Goal: Information Seeking & Learning: Compare options

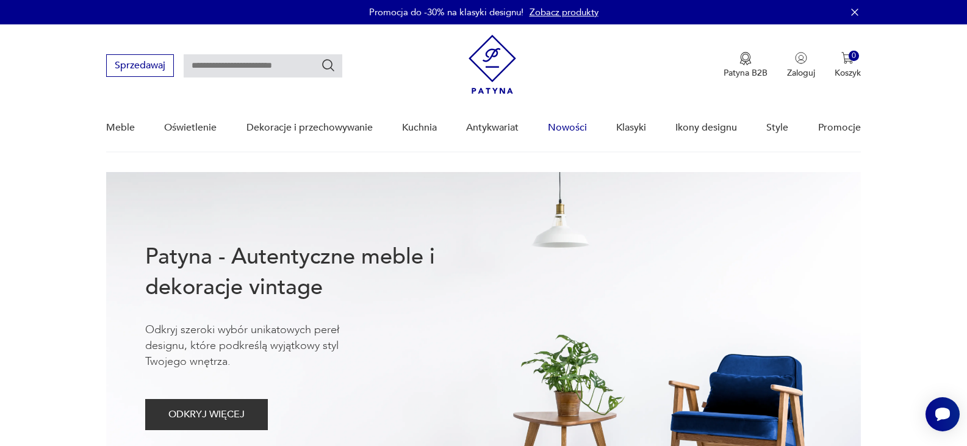
click at [572, 121] on link "Nowości" at bounding box center [567, 127] width 39 height 47
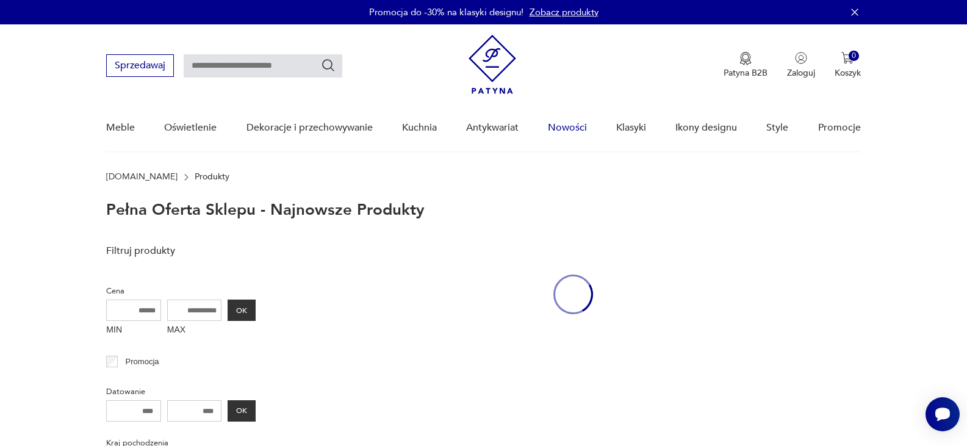
scroll to position [54, 0]
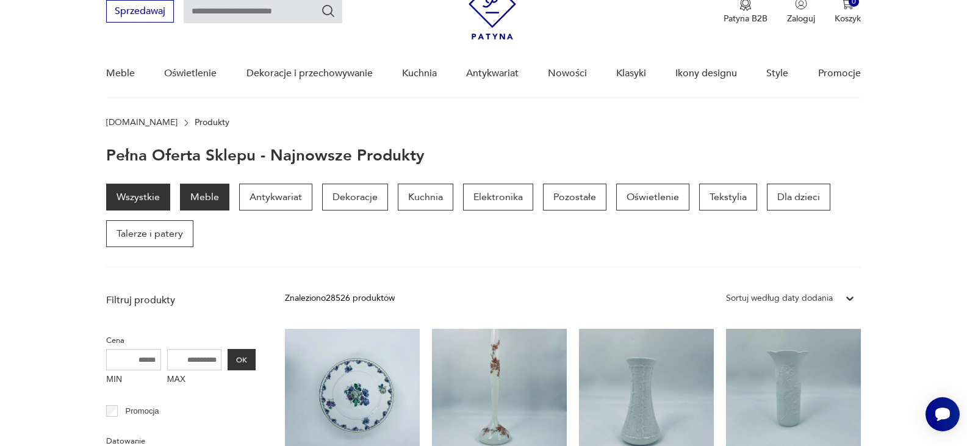
click at [196, 196] on p "Meble" at bounding box center [204, 197] width 49 height 27
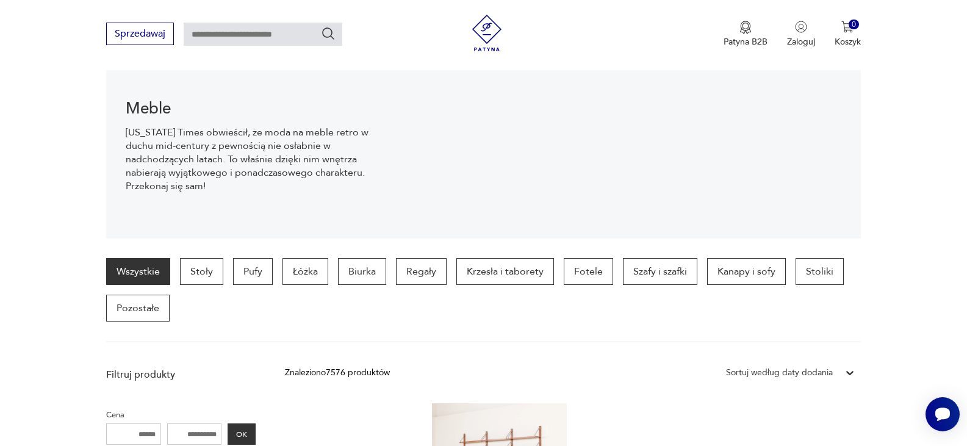
scroll to position [219, 0]
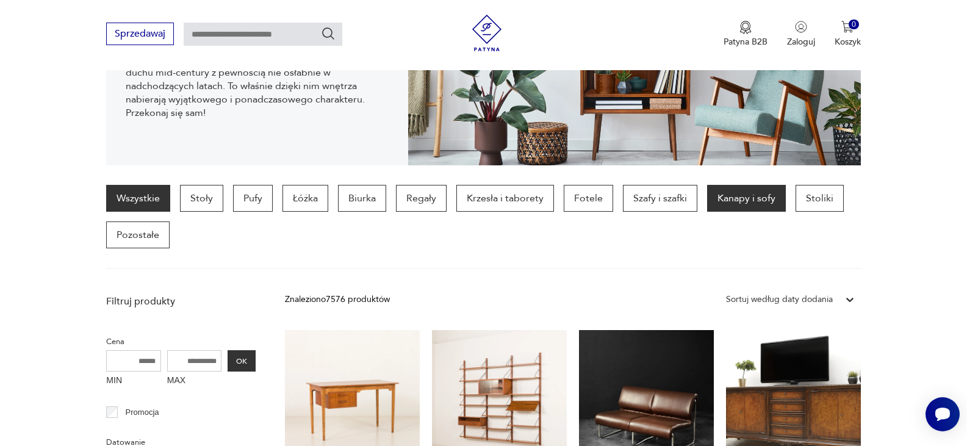
click at [724, 195] on p "Kanapy i sofy" at bounding box center [746, 198] width 79 height 27
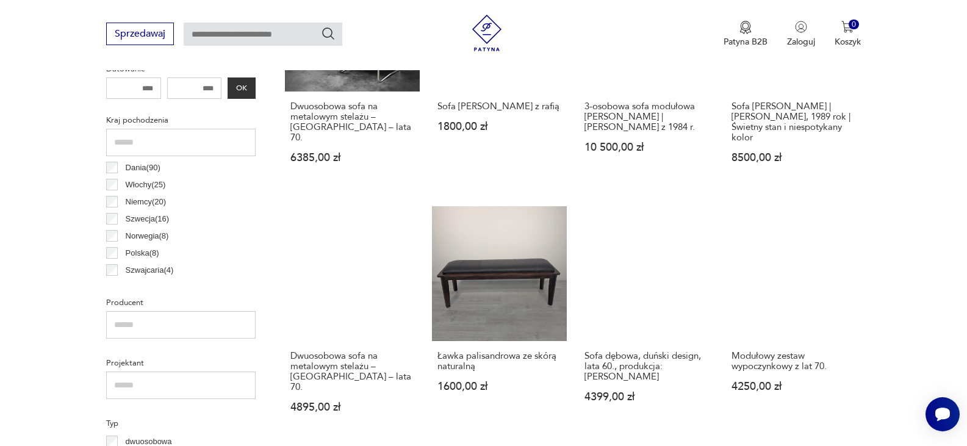
scroll to position [690, 0]
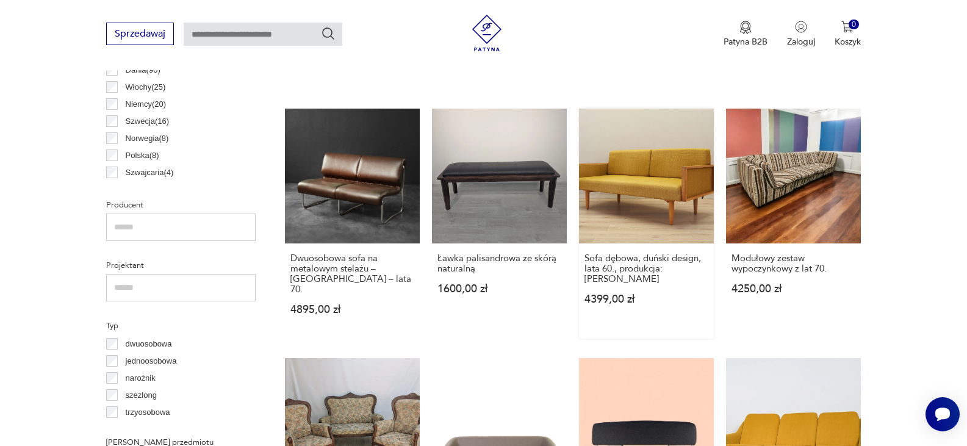
click at [656, 198] on link "Sofa dębowa, duński design, lata 60., produkcja: [PERSON_NAME] 4399,00 zł" at bounding box center [646, 224] width 135 height 230
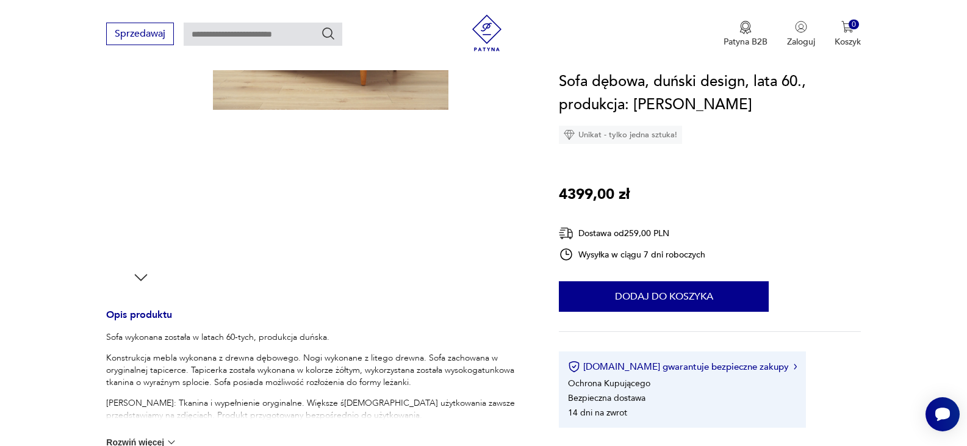
scroll to position [464, 0]
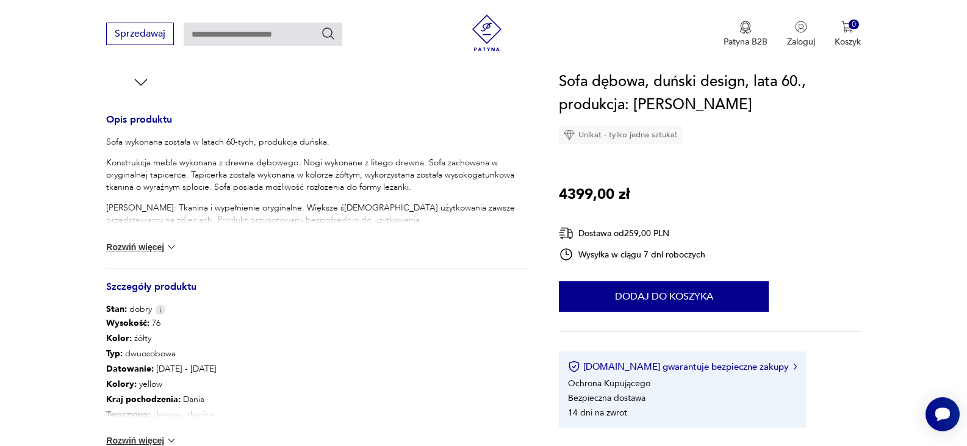
click at [149, 249] on button "Rozwiń więcej" at bounding box center [141, 247] width 71 height 12
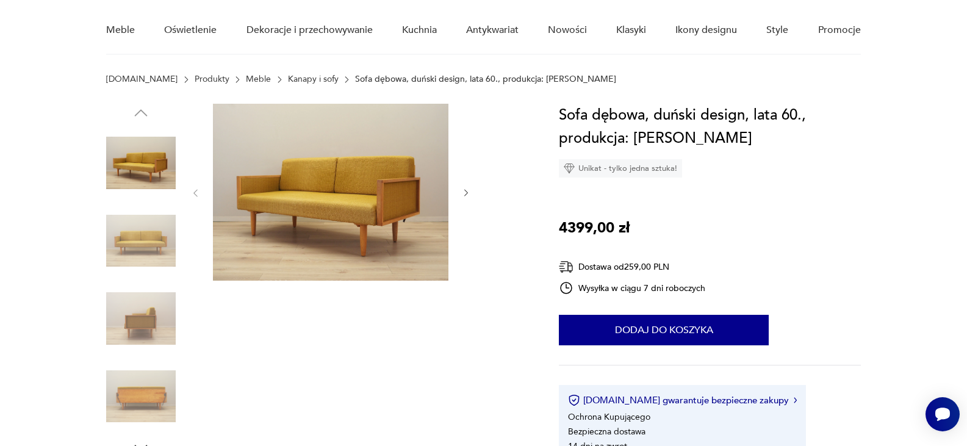
scroll to position [49, 0]
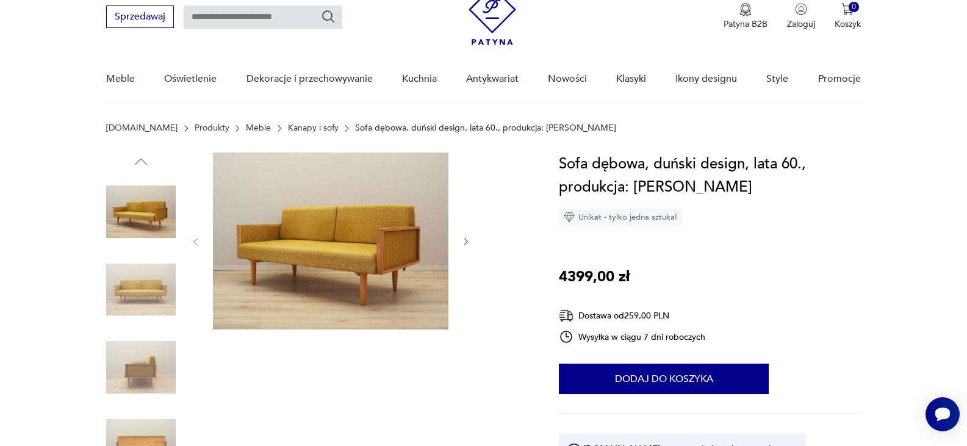
click at [463, 238] on icon "button" at bounding box center [466, 242] width 10 height 10
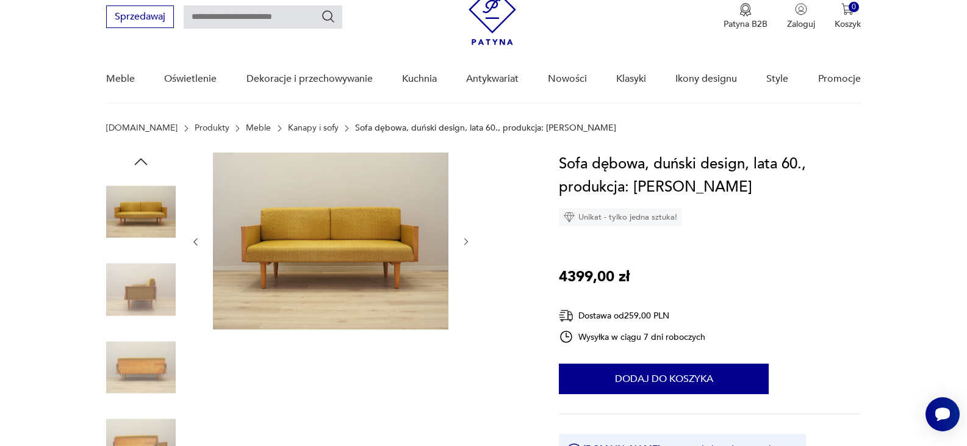
click at [463, 238] on icon "button" at bounding box center [466, 242] width 10 height 10
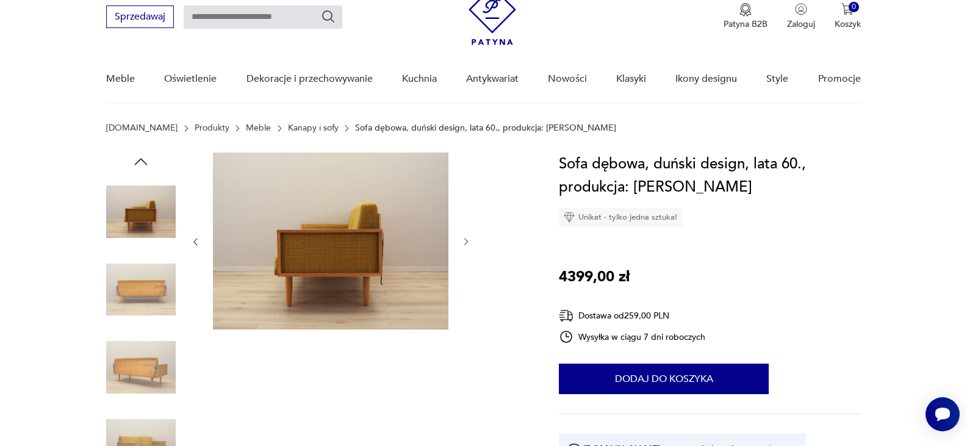
click at [463, 238] on icon "button" at bounding box center [466, 242] width 10 height 10
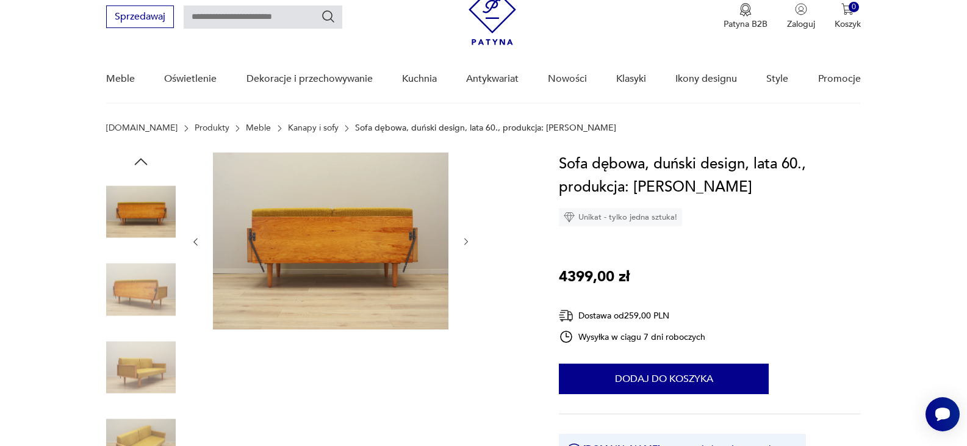
click at [463, 238] on icon "button" at bounding box center [466, 242] width 10 height 10
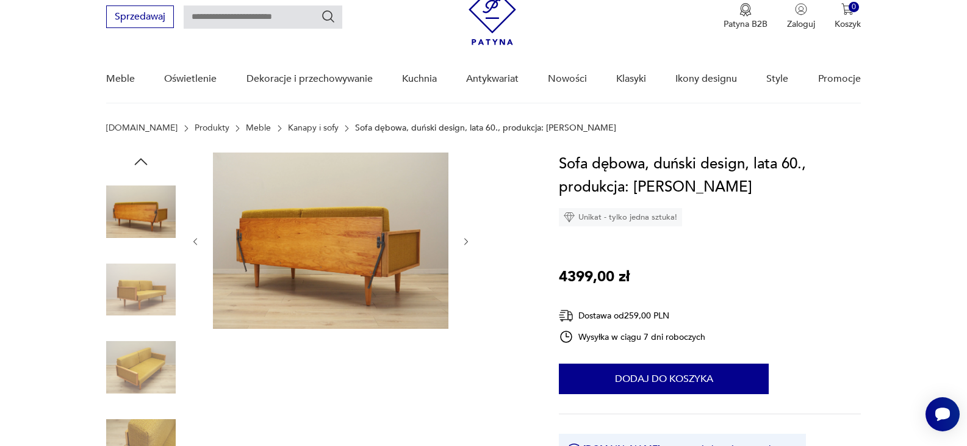
click at [463, 238] on icon "button" at bounding box center [466, 242] width 10 height 10
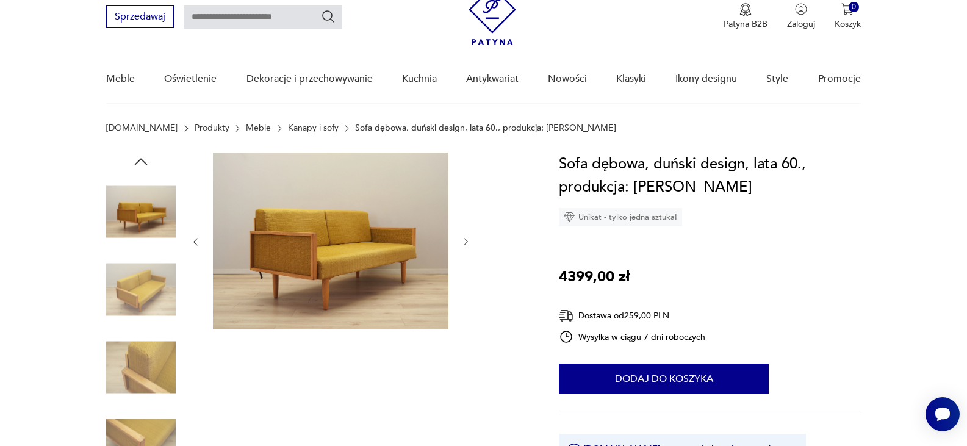
click at [463, 238] on icon "button" at bounding box center [466, 242] width 10 height 10
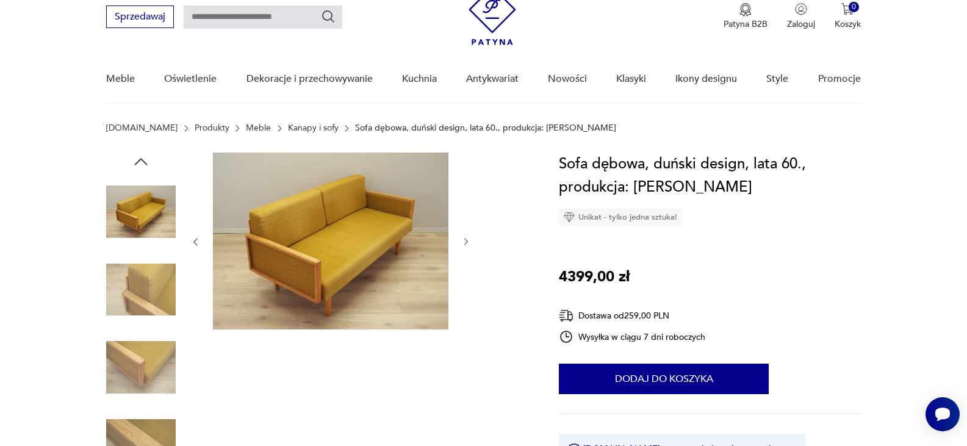
click at [463, 238] on icon "button" at bounding box center [466, 242] width 10 height 10
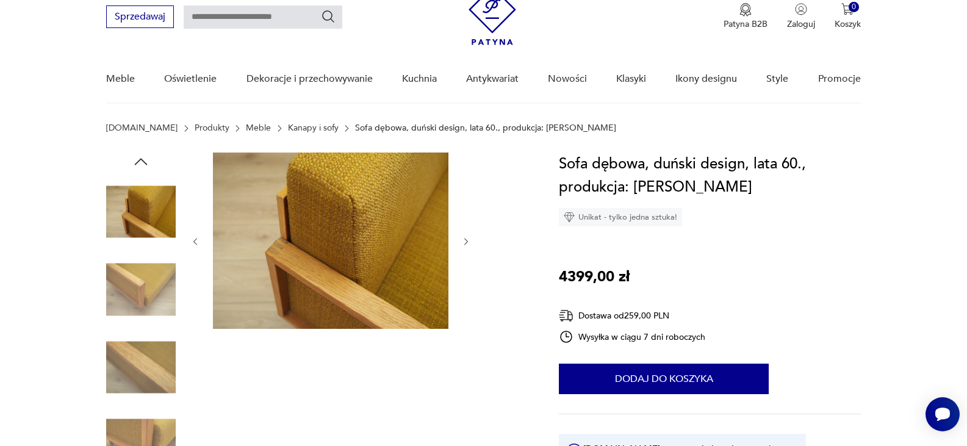
click at [463, 238] on icon "button" at bounding box center [466, 242] width 10 height 10
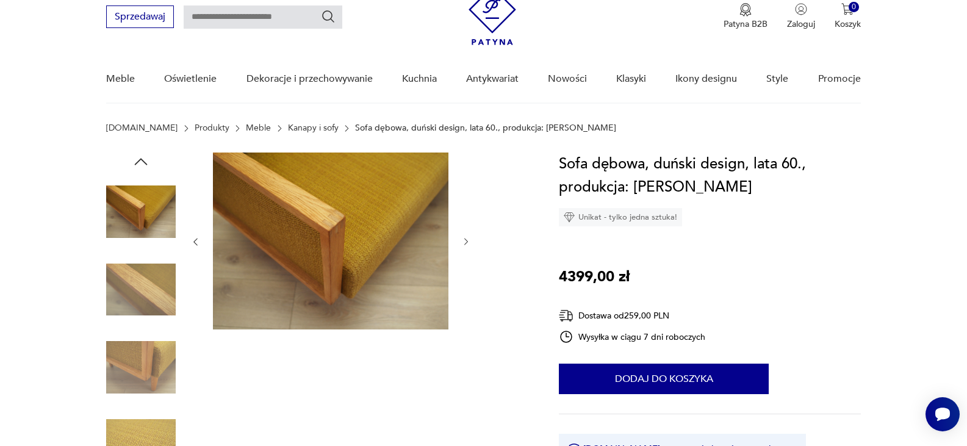
click at [463, 238] on icon "button" at bounding box center [466, 242] width 10 height 10
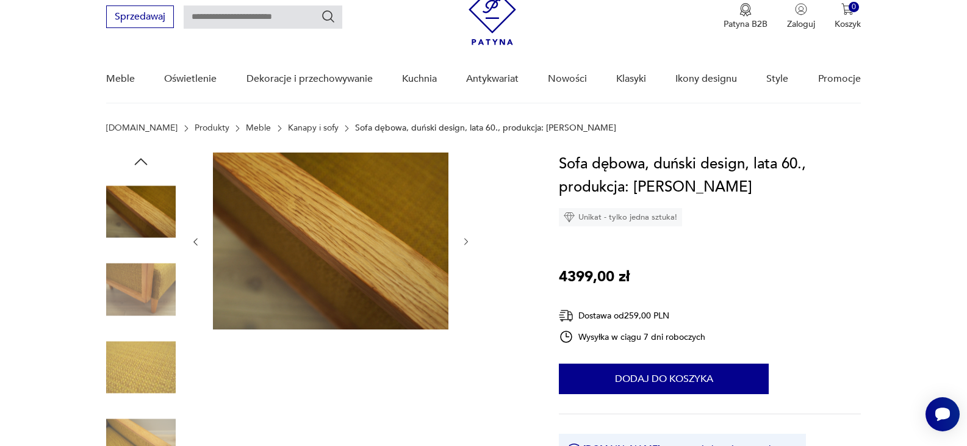
click at [463, 241] on icon "button" at bounding box center [466, 242] width 10 height 10
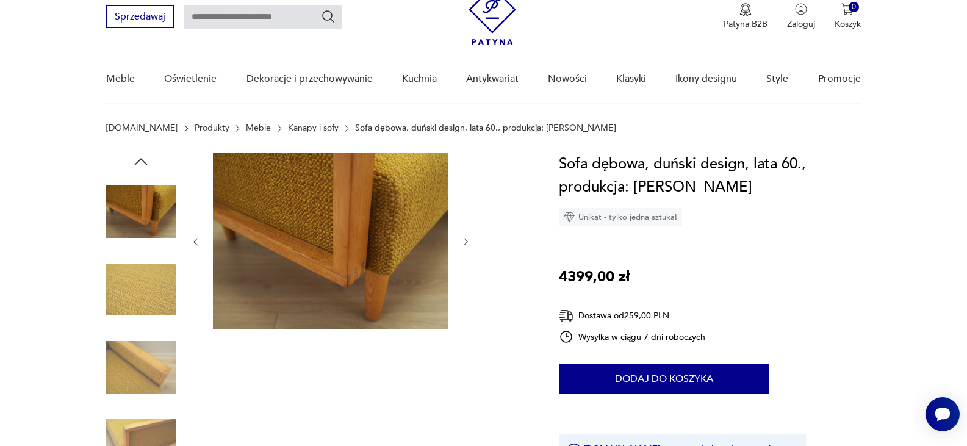
click at [463, 241] on icon "button" at bounding box center [466, 242] width 10 height 10
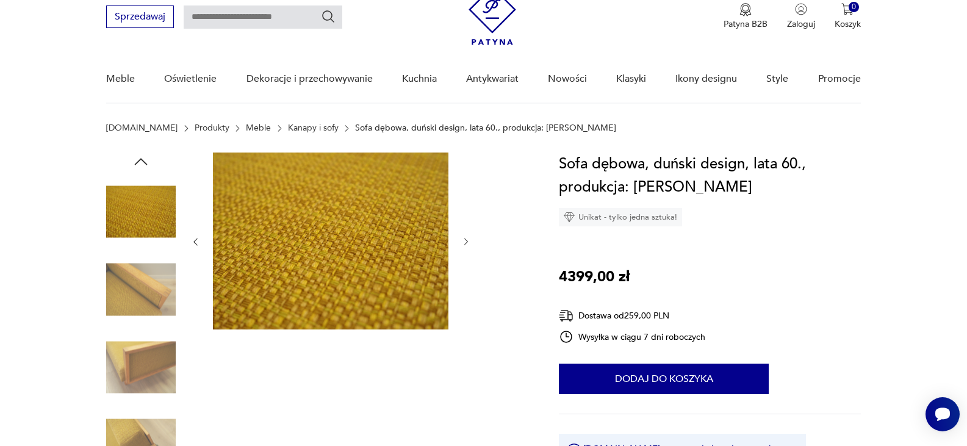
click at [463, 241] on icon "button" at bounding box center [466, 242] width 10 height 10
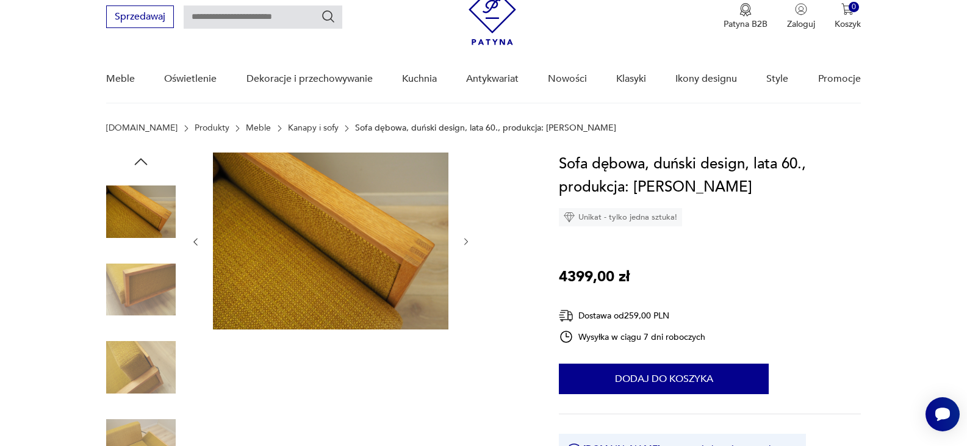
click at [463, 241] on icon "button" at bounding box center [466, 242] width 10 height 10
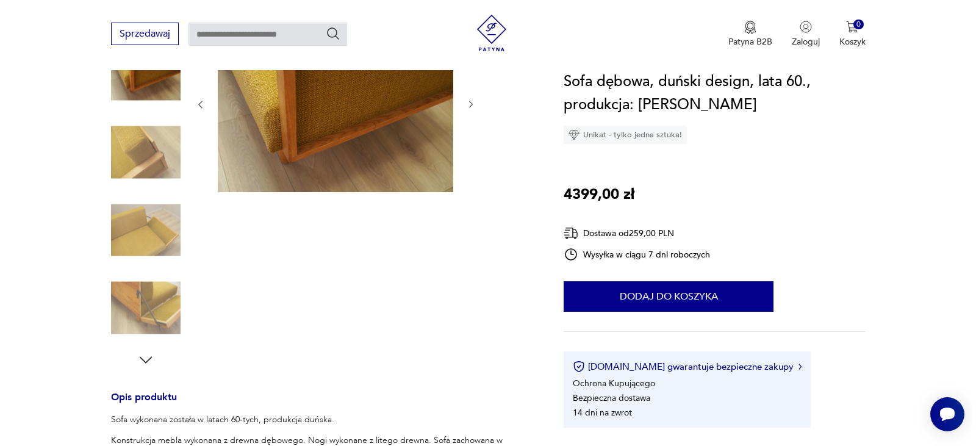
scroll to position [214, 0]
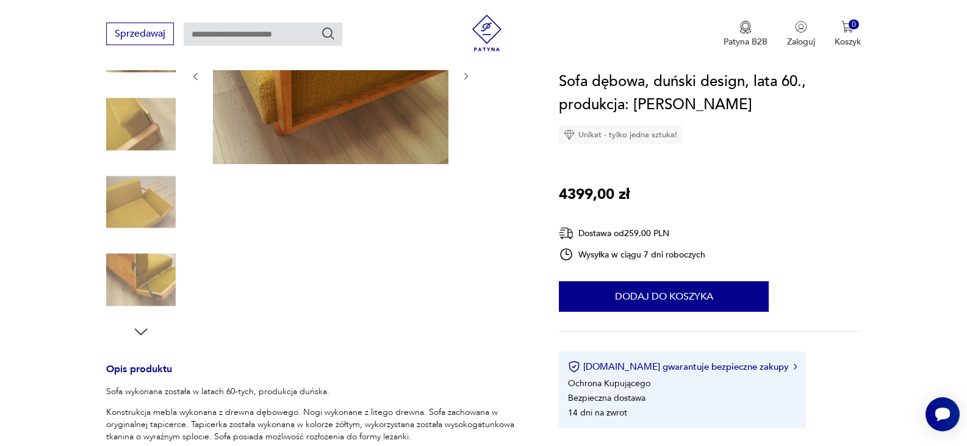
click at [152, 275] on img at bounding box center [141, 280] width 70 height 70
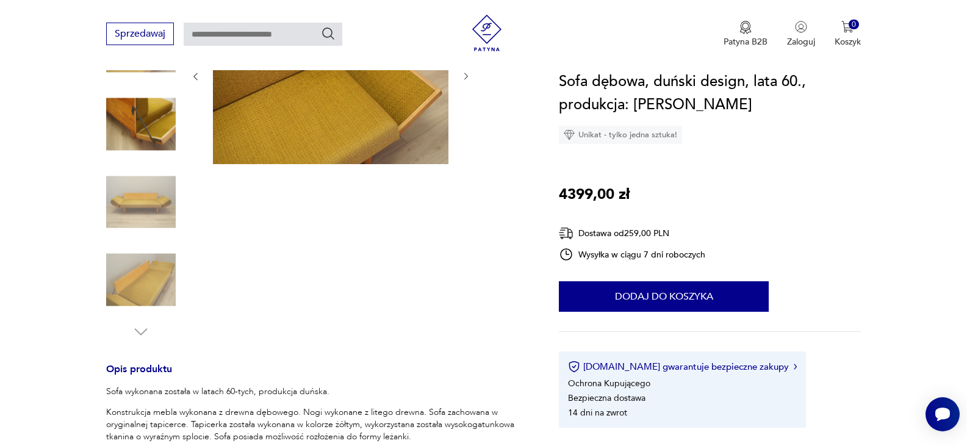
click at [150, 274] on img at bounding box center [141, 280] width 70 height 70
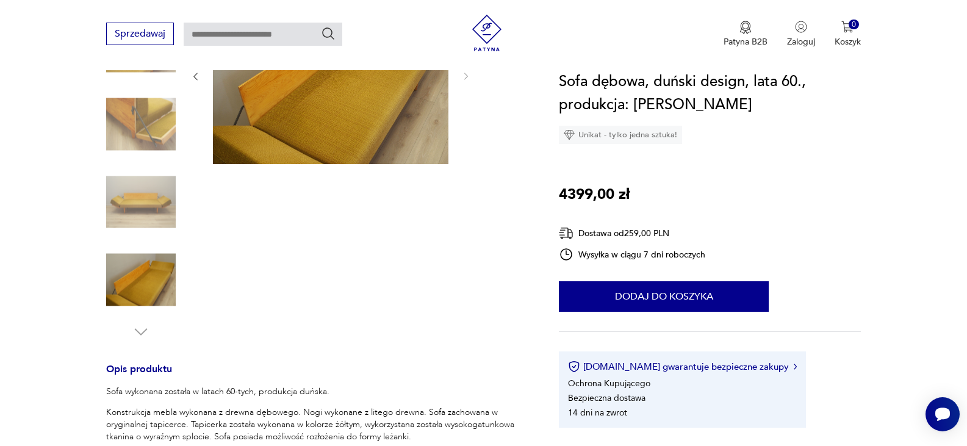
click at [370, 84] on img at bounding box center [331, 75] width 236 height 177
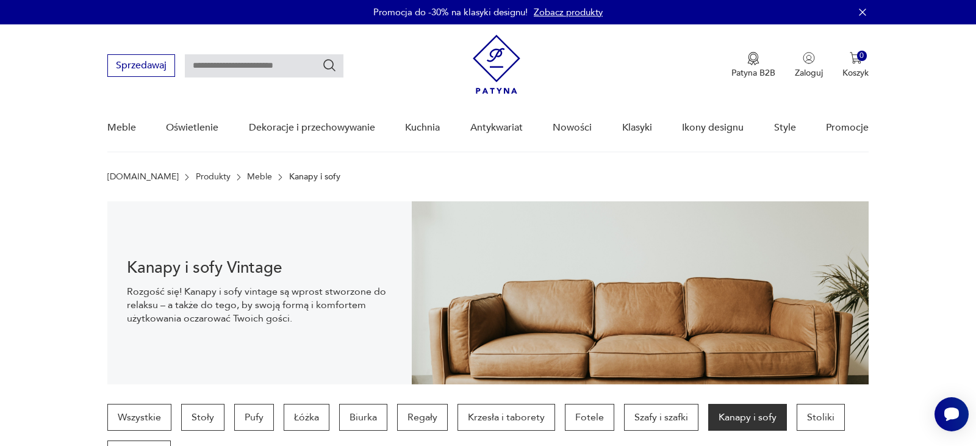
click at [942, 52] on nav "Sprzedawaj Patyna B2B Zaloguj 0 Koszyk Twój koszyk ( 0 ) Brak produktów w koszy…" at bounding box center [488, 88] width 976 height 128
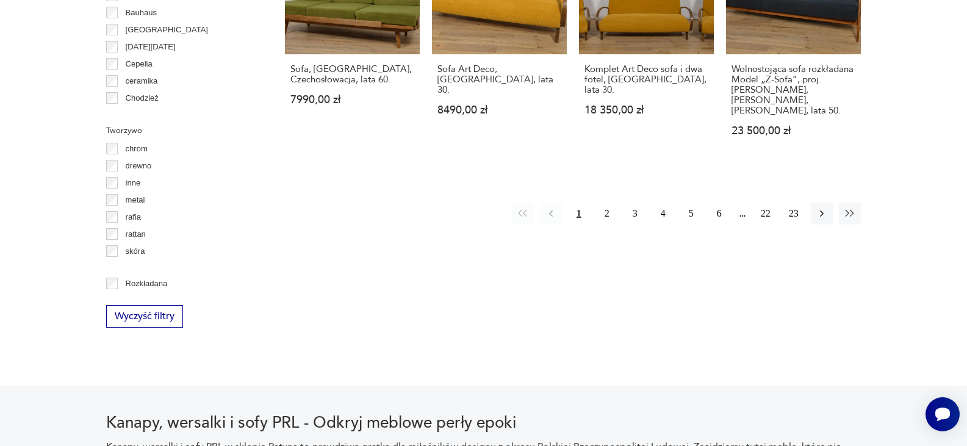
scroll to position [1384, 0]
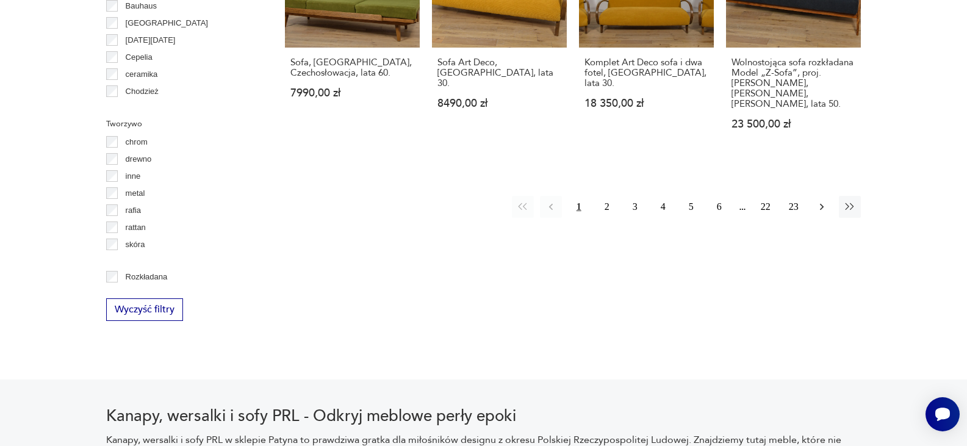
click at [822, 201] on icon "button" at bounding box center [822, 207] width 12 height 12
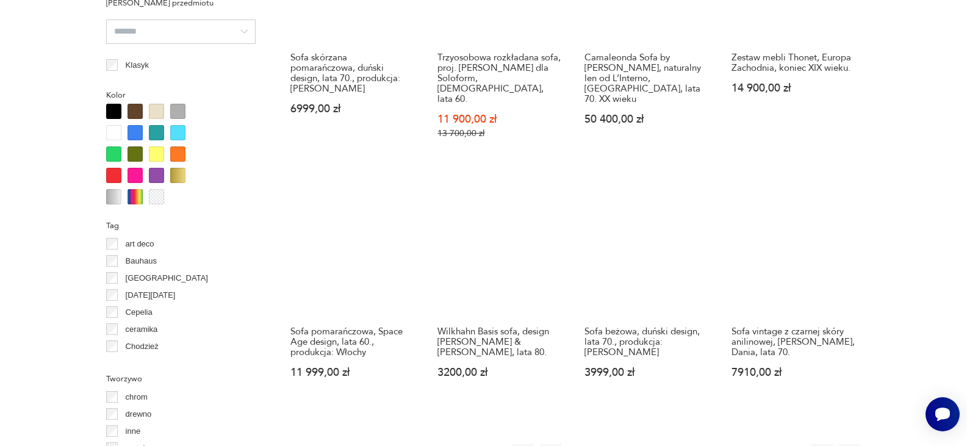
scroll to position [1178, 0]
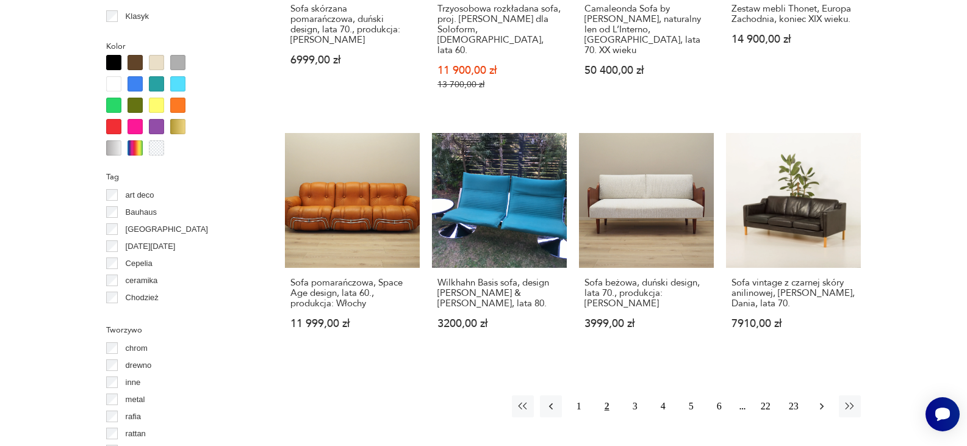
click at [824, 400] on icon "button" at bounding box center [822, 406] width 12 height 12
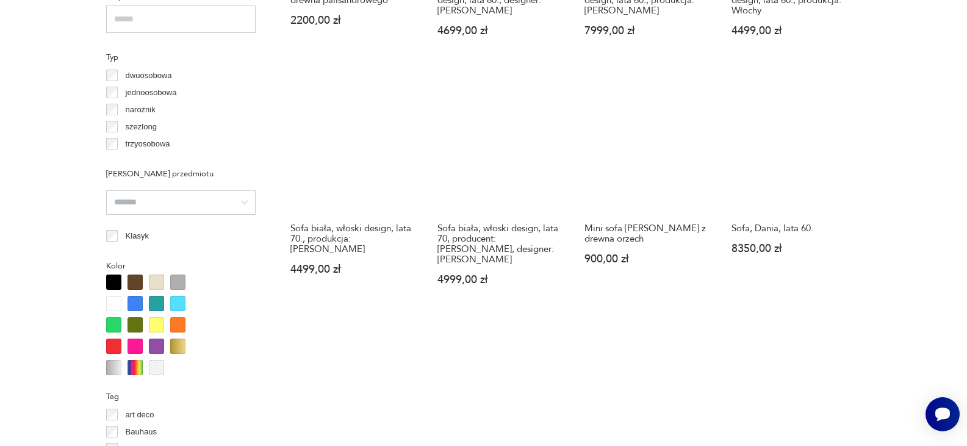
scroll to position [1154, 0]
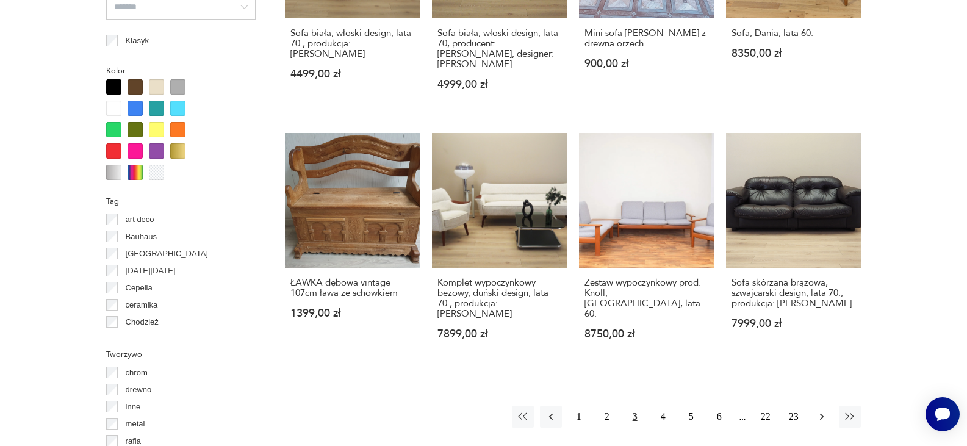
click at [819, 411] on icon "button" at bounding box center [822, 417] width 12 height 12
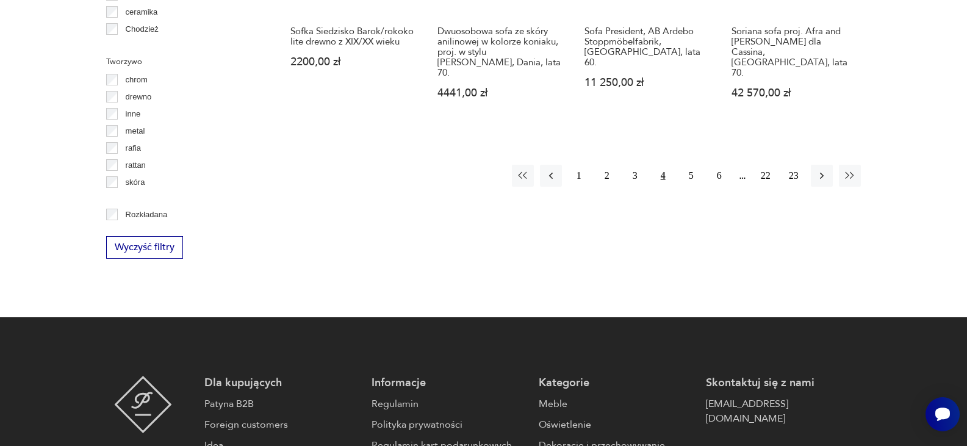
scroll to position [1471, 0]
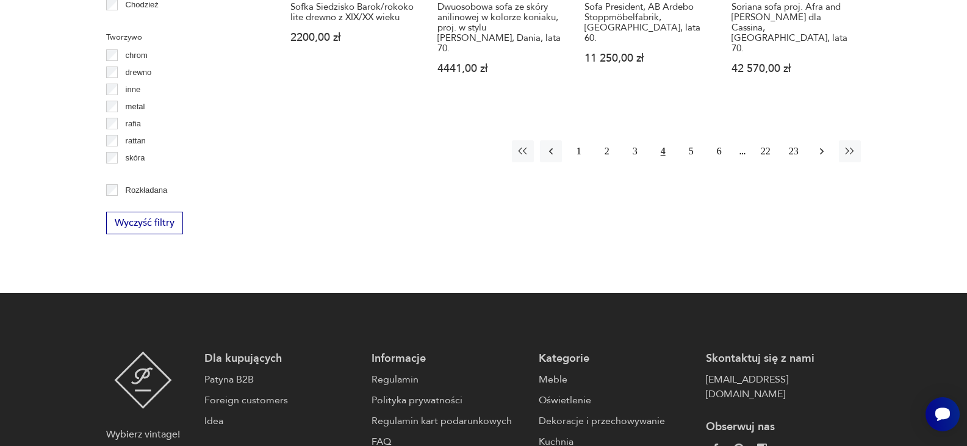
click at [819, 145] on icon "button" at bounding box center [822, 151] width 12 height 12
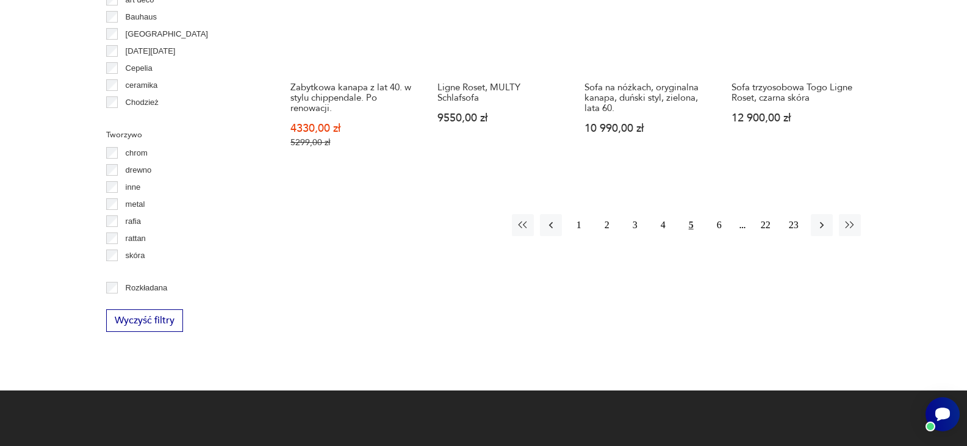
scroll to position [1398, 0]
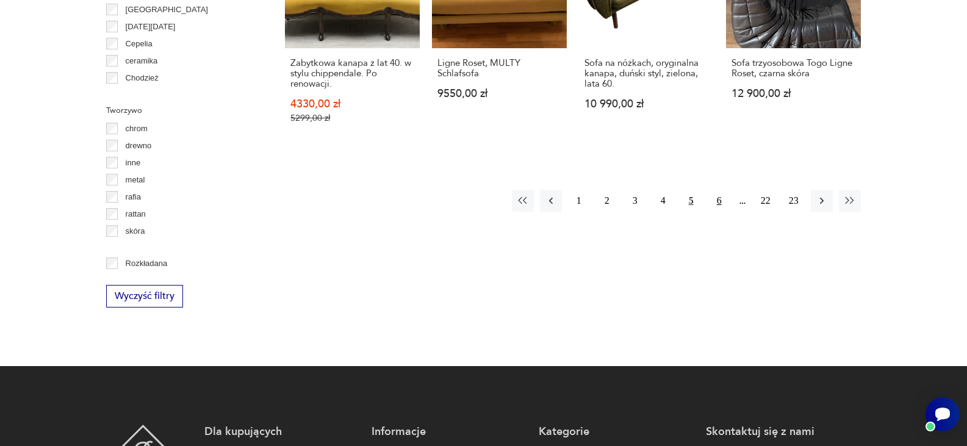
click at [720, 190] on button "6" at bounding box center [719, 201] width 22 height 22
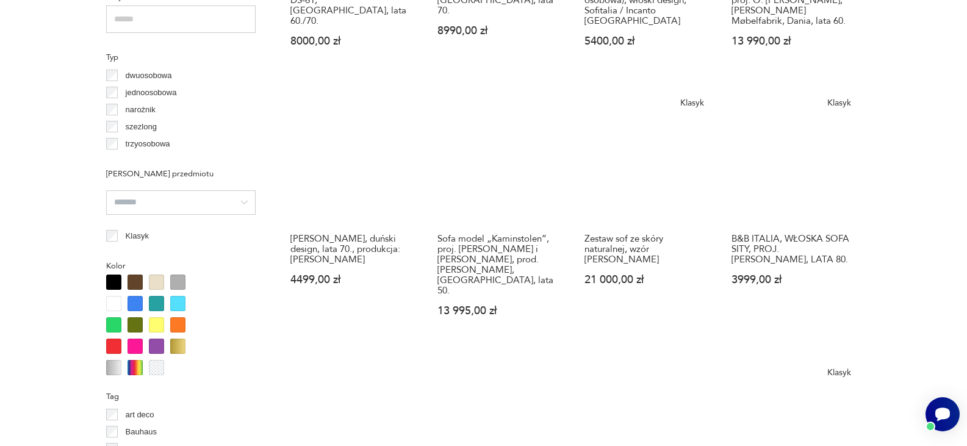
scroll to position [1007, 0]
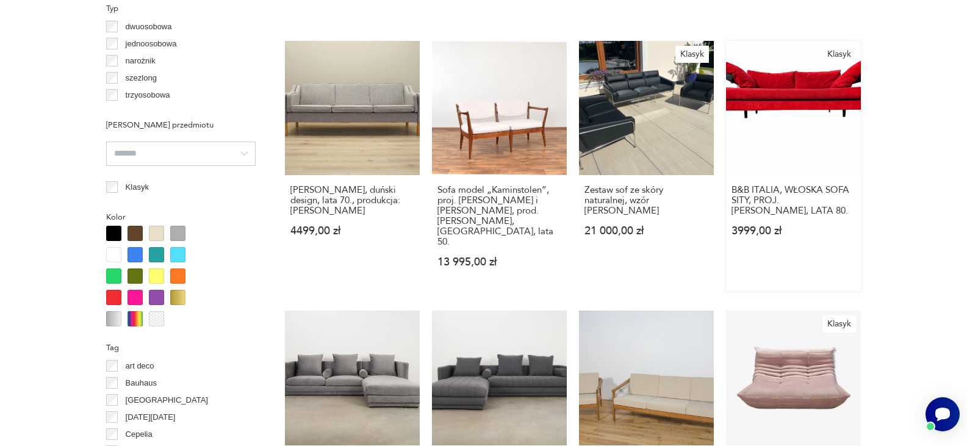
click at [777, 71] on link "Klasyk B&B ITALIA, WŁOSKA SOFA SITY, PROJ. [PERSON_NAME], LATA 80. 3999,00 zł" at bounding box center [793, 166] width 135 height 251
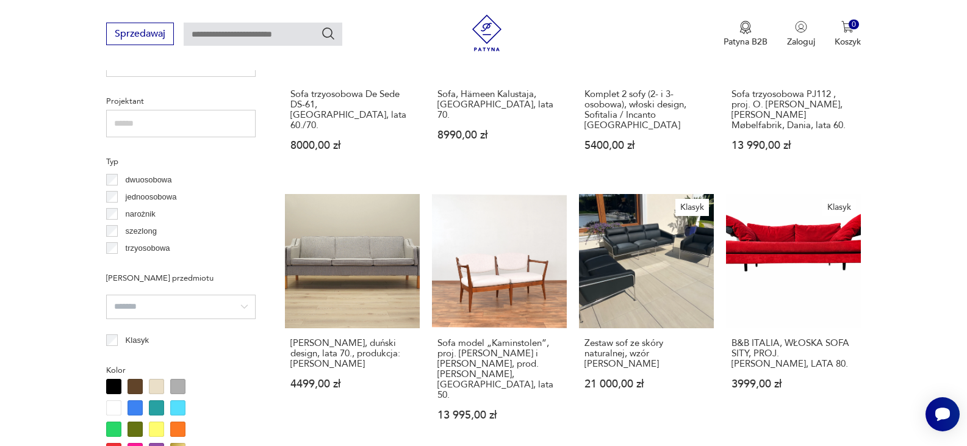
scroll to position [683, 0]
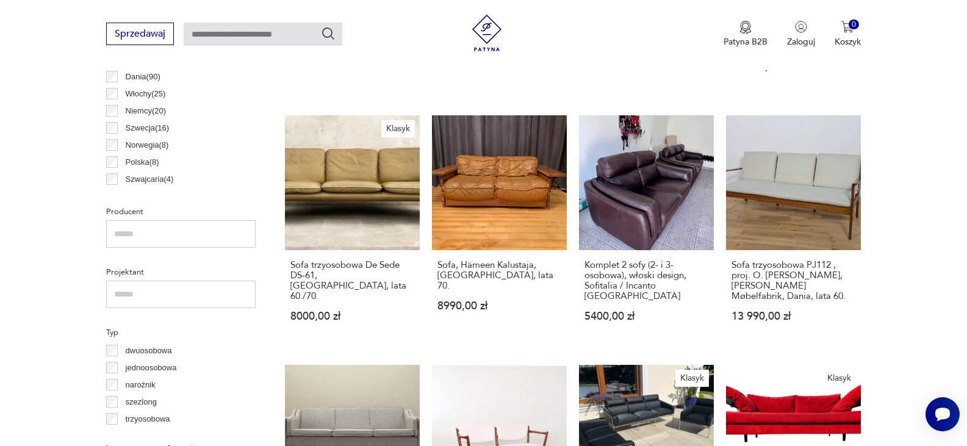
click at [200, 39] on input "text" at bounding box center [263, 34] width 159 height 23
type input "*******"
click at [330, 32] on icon "Szukaj" at bounding box center [328, 33] width 15 height 15
type input "*******"
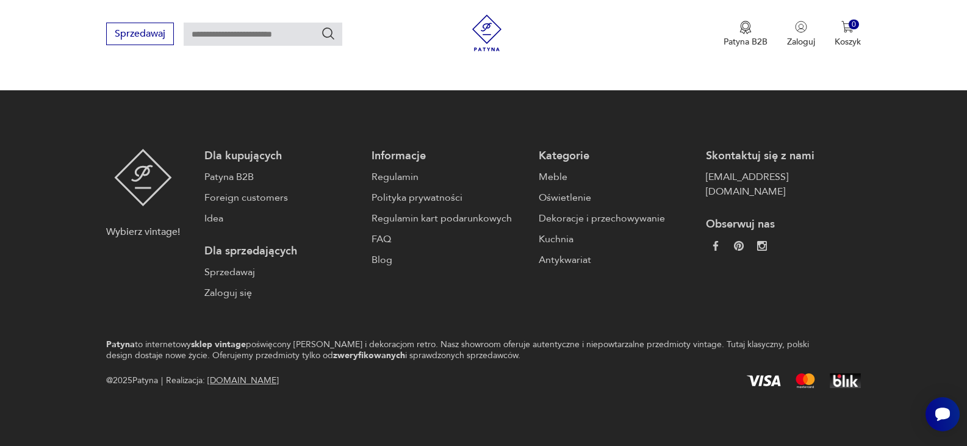
type input "*******"
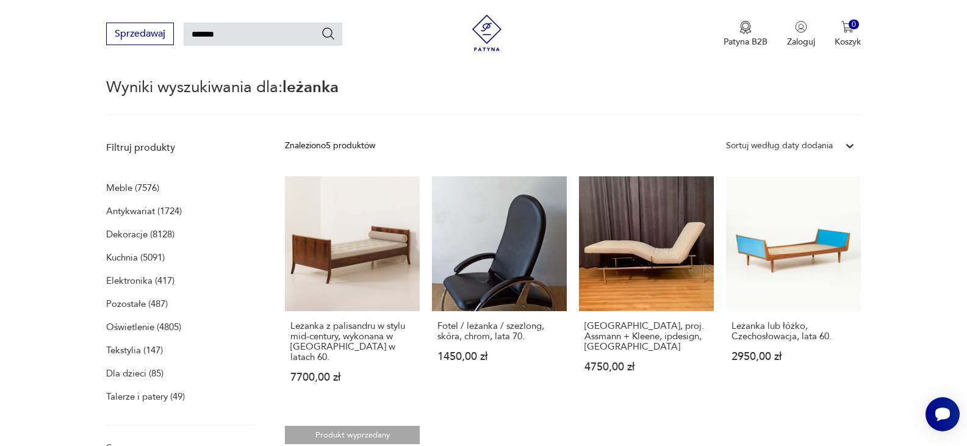
scroll to position [43, 0]
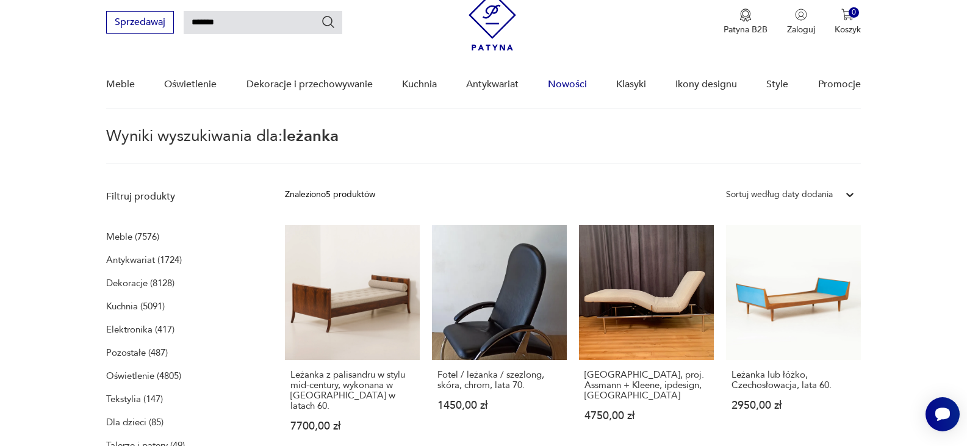
click at [560, 82] on link "Nowości" at bounding box center [567, 84] width 39 height 47
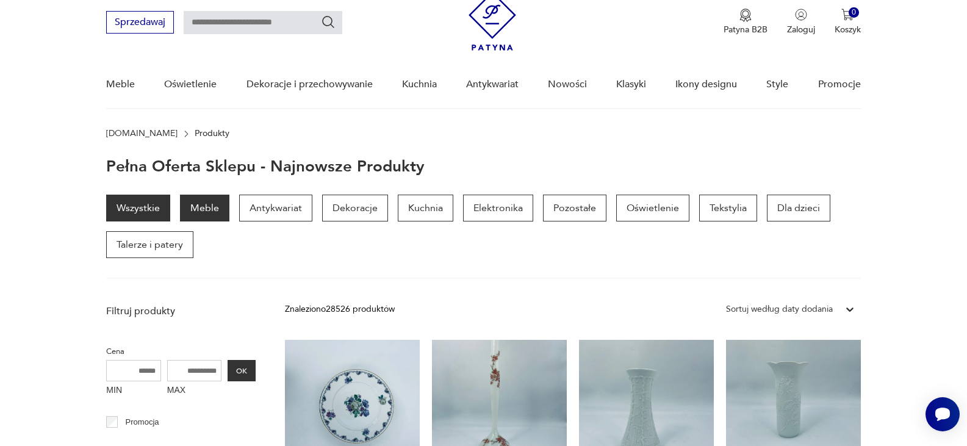
click at [203, 204] on p "Meble" at bounding box center [204, 208] width 49 height 27
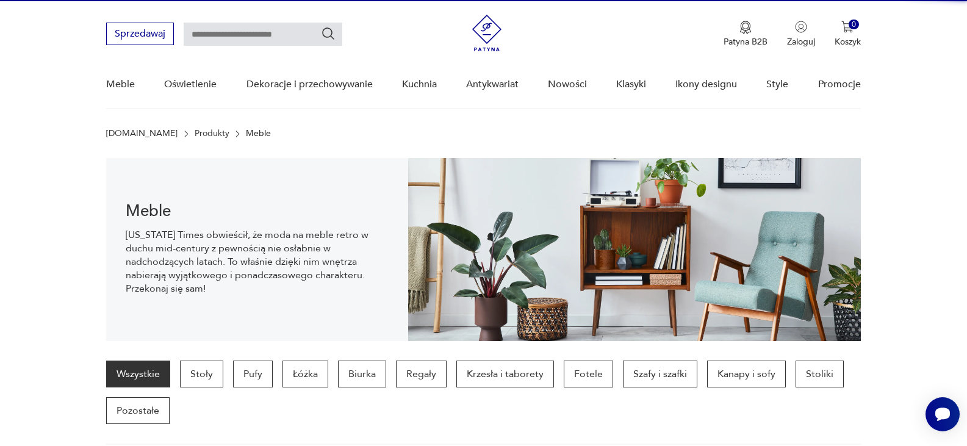
scroll to position [121, 0]
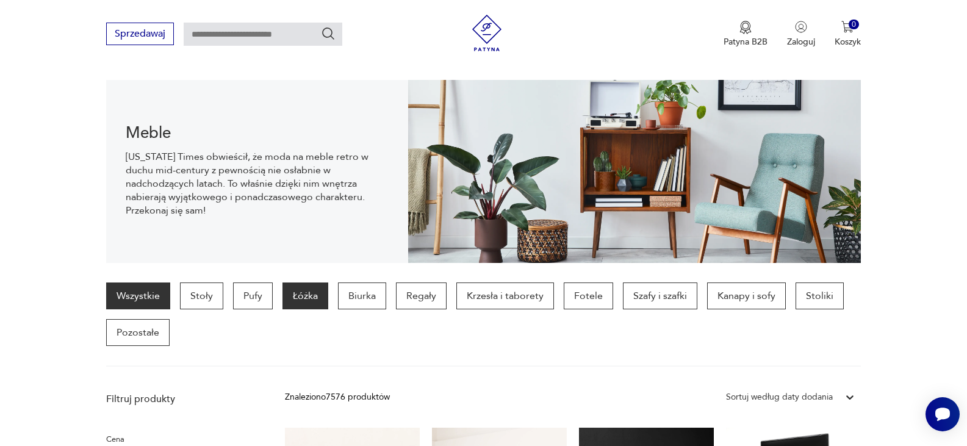
click at [311, 304] on p "Łóżka" at bounding box center [306, 296] width 46 height 27
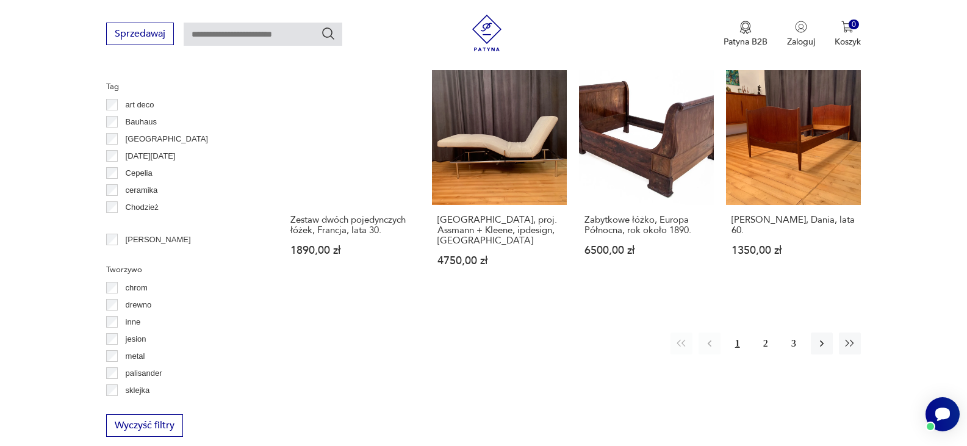
scroll to position [1227, 0]
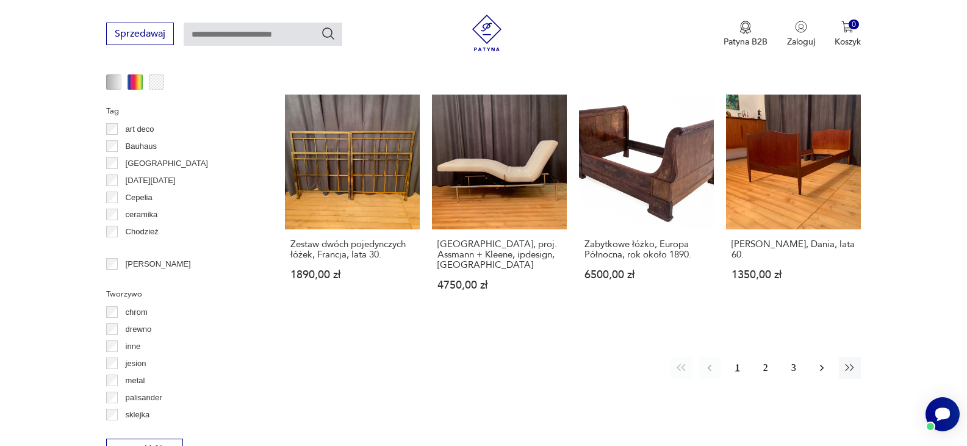
click at [816, 362] on icon "button" at bounding box center [822, 368] width 12 height 12
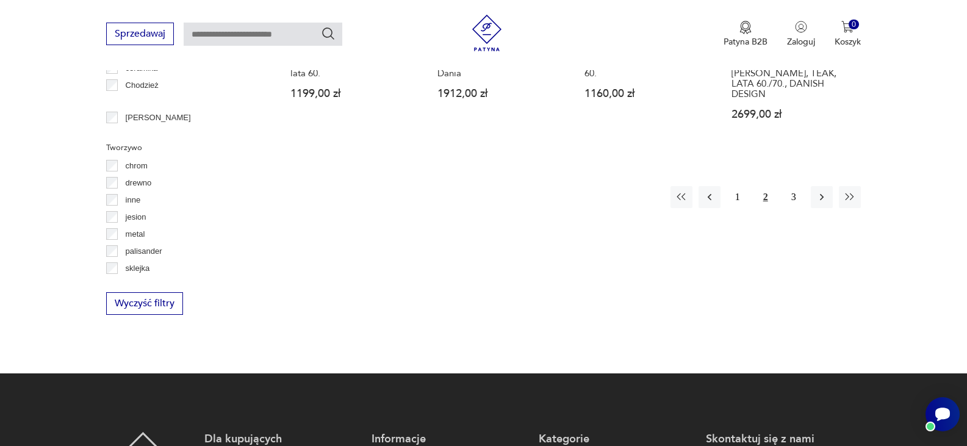
scroll to position [1349, 0]
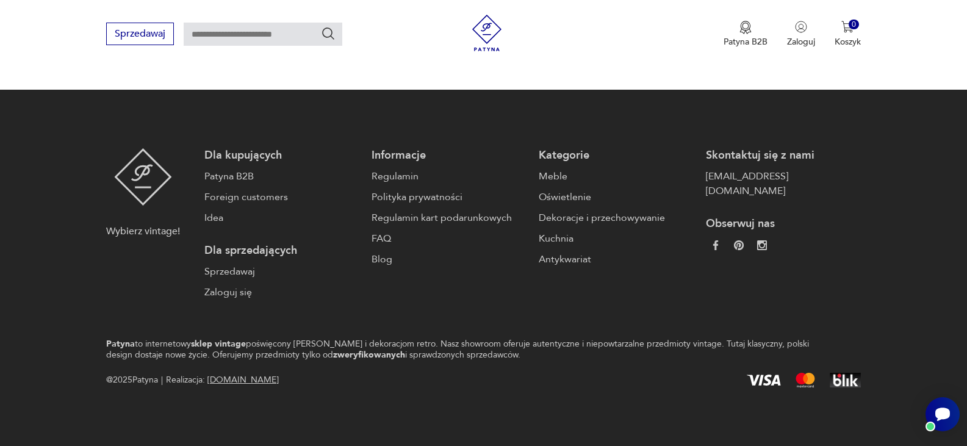
scroll to position [121, 0]
